Goal: Book appointment/travel/reservation

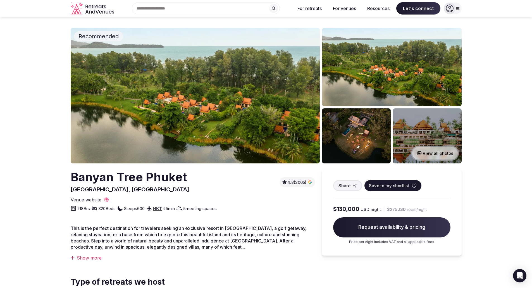
click at [414, 126] on img at bounding box center [427, 135] width 69 height 55
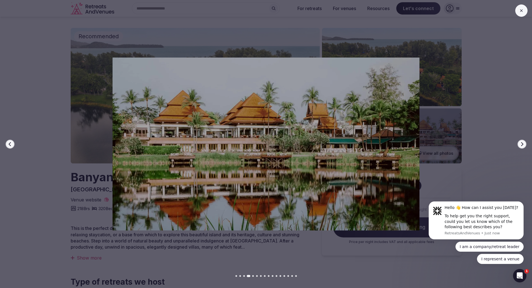
click at [521, 140] on button "Next slide" at bounding box center [521, 144] width 9 height 9
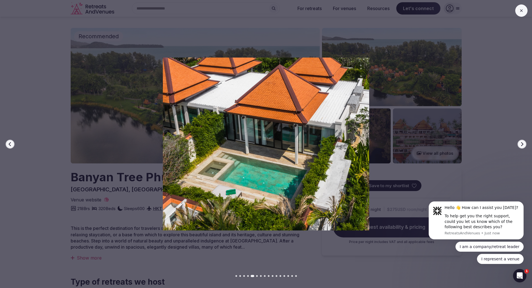
click at [521, 140] on button "Next slide" at bounding box center [521, 144] width 9 height 9
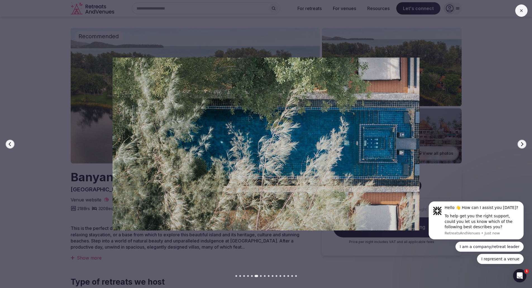
click at [521, 140] on button "Next slide" at bounding box center [521, 144] width 9 height 9
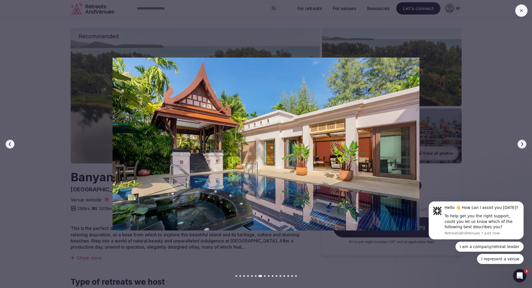
click at [521, 140] on button "Next slide" at bounding box center [521, 144] width 9 height 9
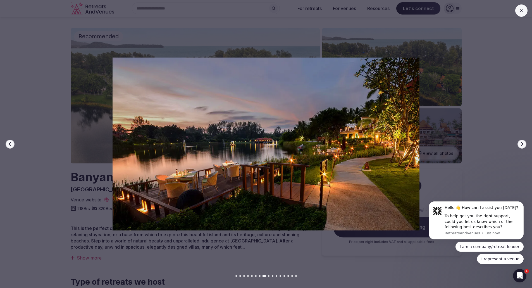
click at [521, 140] on button "Next slide" at bounding box center [521, 144] width 9 height 9
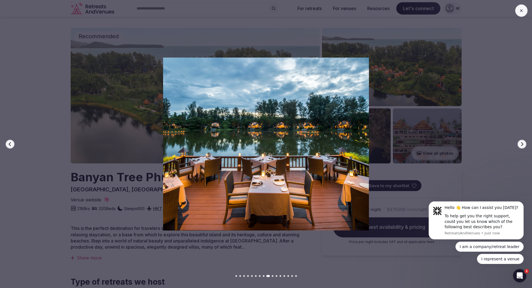
click at [521, 140] on button "Next slide" at bounding box center [521, 144] width 9 height 9
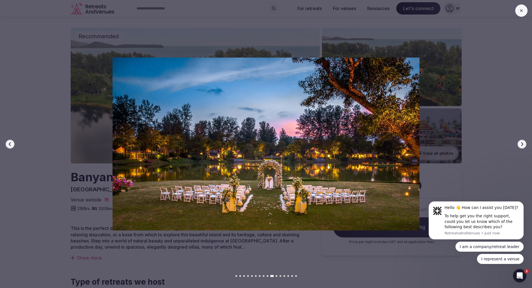
click at [521, 140] on button "Next slide" at bounding box center [521, 144] width 9 height 9
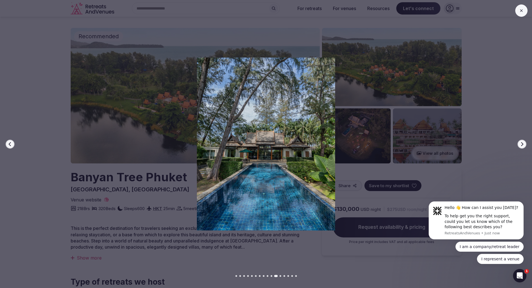
click at [518, 11] on button at bounding box center [521, 10] width 12 height 12
